Goal: Browse casually

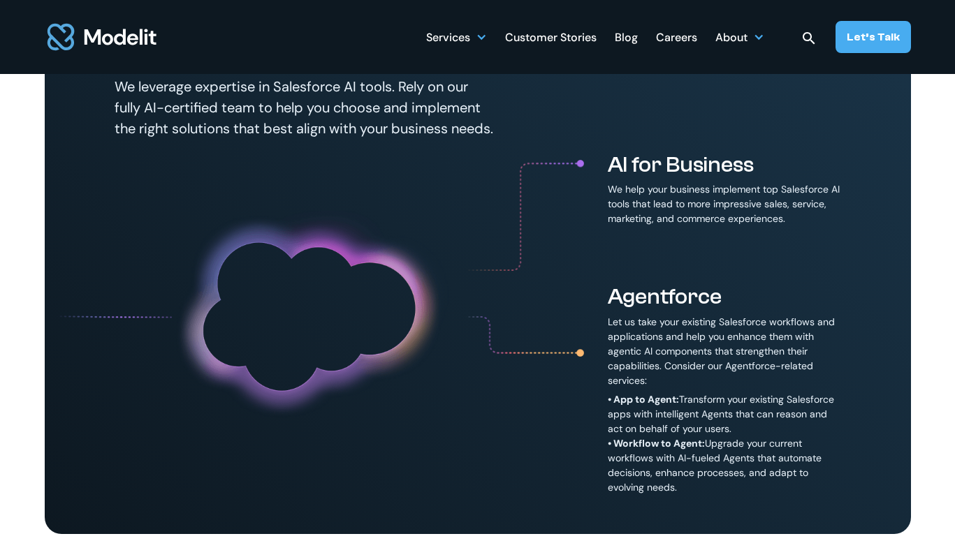
scroll to position [620, 0]
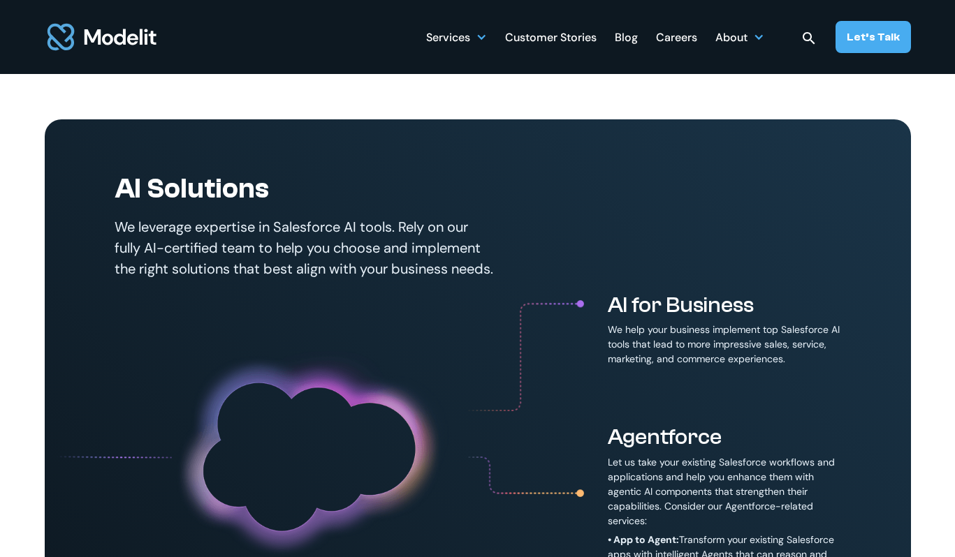
click at [220, 242] on p "We leverage expertise in Salesforce AI tools. Rely on our fully AI-certified te…" at bounding box center [305, 248] width 381 height 63
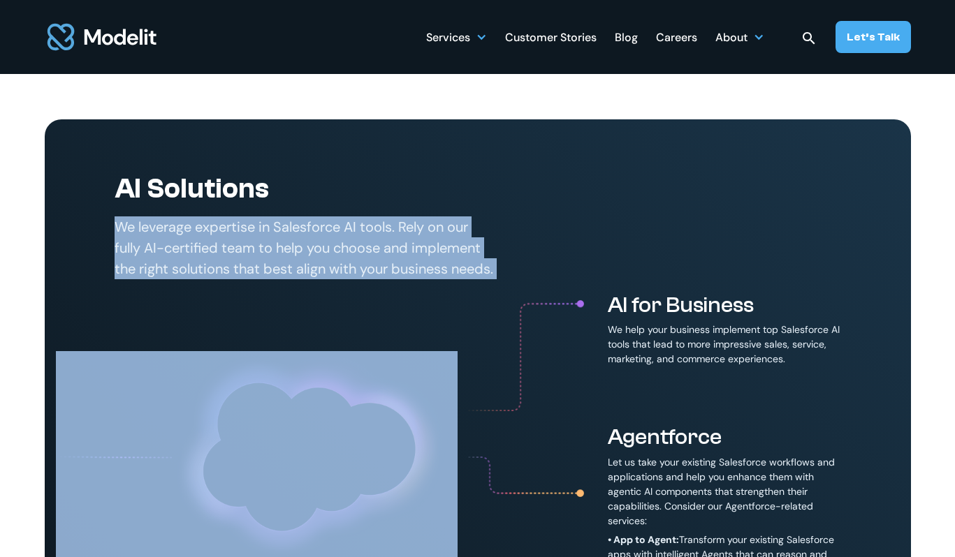
click at [220, 242] on p "We leverage expertise in Salesforce AI tools. Rely on our fully AI-certified te…" at bounding box center [305, 248] width 381 height 63
click at [233, 252] on p "We leverage expertise in Salesforce AI tools. Rely on our fully AI-certified te…" at bounding box center [305, 248] width 381 height 63
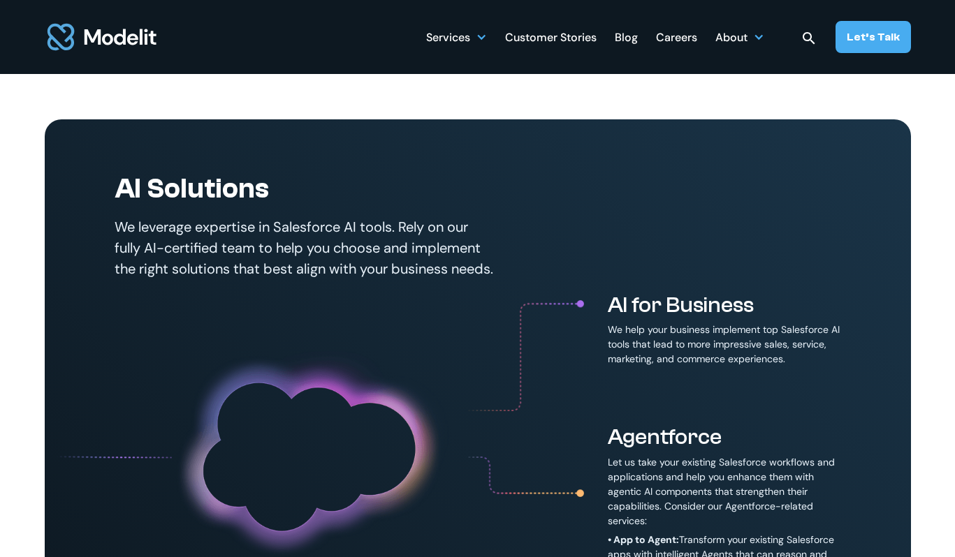
click at [244, 260] on p "We leverage expertise in Salesforce AI tools. Rely on our fully AI-certified te…" at bounding box center [305, 248] width 381 height 63
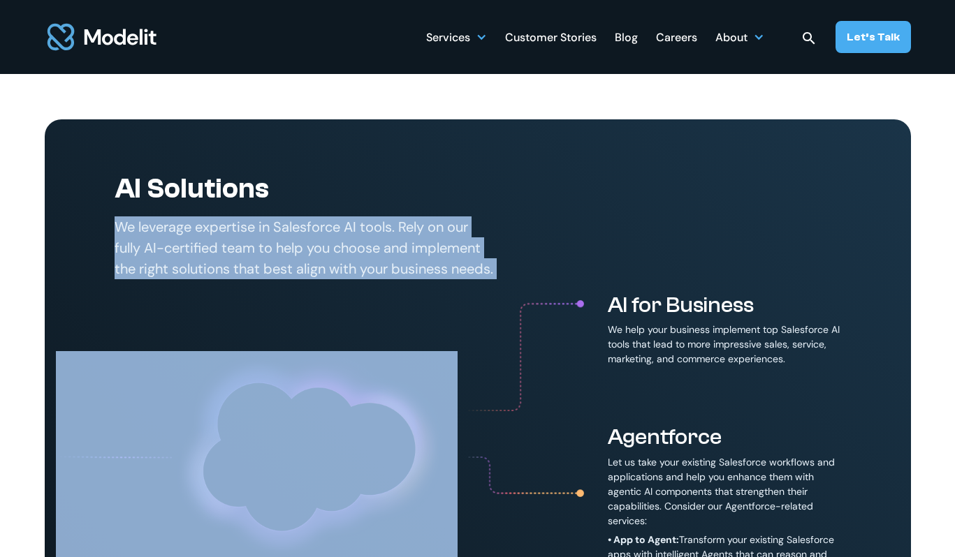
click at [244, 260] on p "We leverage expertise in Salesforce AI tools. Rely on our fully AI-certified te…" at bounding box center [305, 248] width 381 height 63
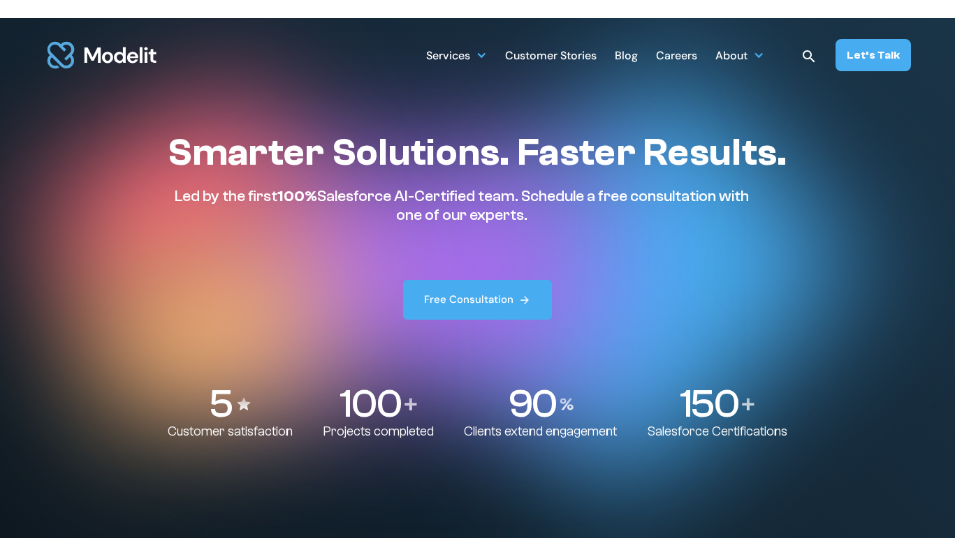
scroll to position [0, 0]
